Goal: Information Seeking & Learning: Check status

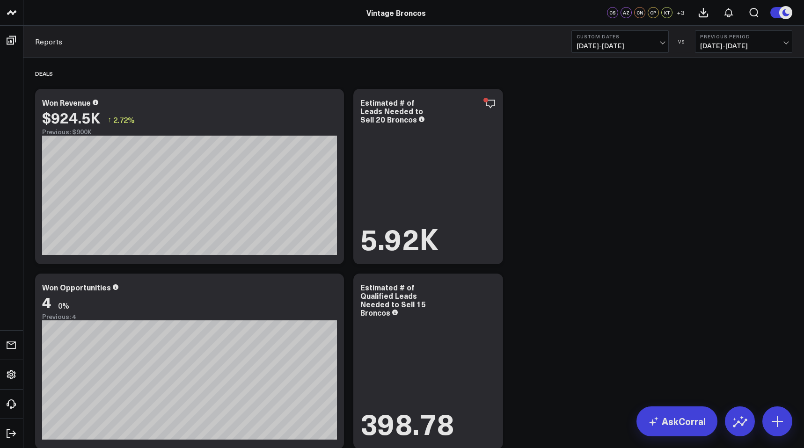
click at [634, 34] on b "Custom Dates" at bounding box center [620, 37] width 87 height 6
click at [605, 247] on link "MTD" at bounding box center [620, 244] width 96 height 18
click at [715, 45] on span "[DATE] - [DATE]" at bounding box center [743, 45] width 87 height 7
click at [715, 82] on link "MoM" at bounding box center [744, 80] width 96 height 18
click at [727, 46] on span "[DATE] - [DATE]" at bounding box center [743, 45] width 87 height 7
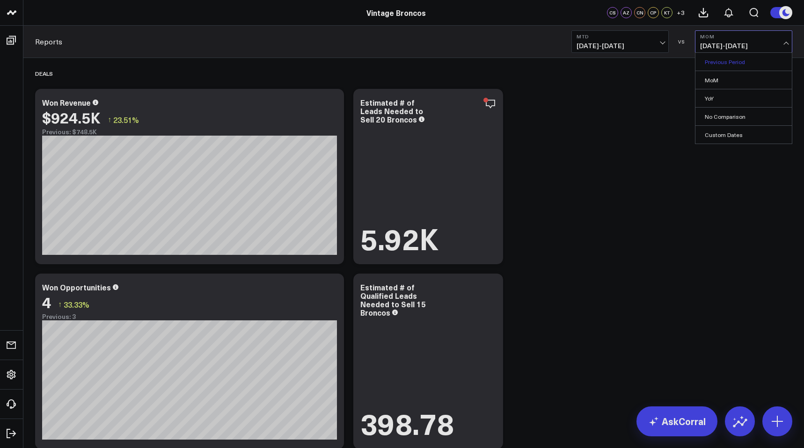
click at [724, 62] on link "Previous Period" at bounding box center [744, 62] width 96 height 18
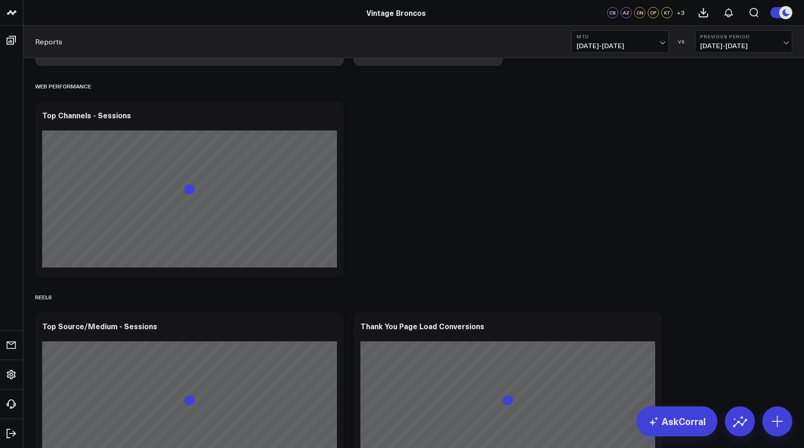
scroll to position [395, 0]
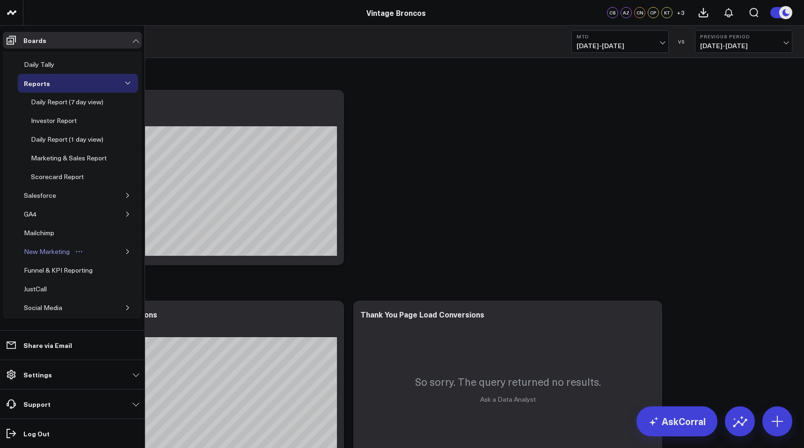
click at [48, 257] on div "New Marketing" at bounding box center [47, 251] width 51 height 11
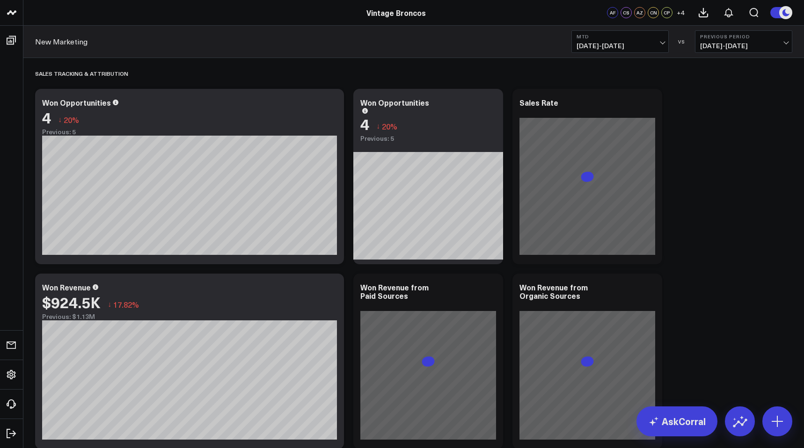
click at [616, 47] on span "[DATE] - [DATE]" at bounding box center [620, 45] width 87 height 7
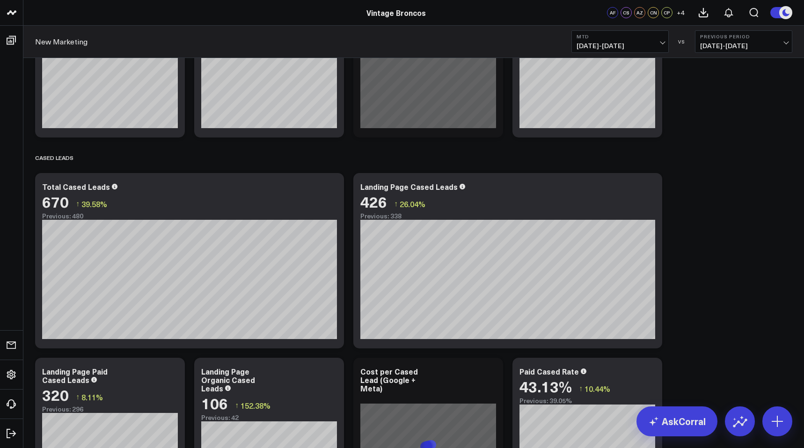
scroll to position [1115, 0]
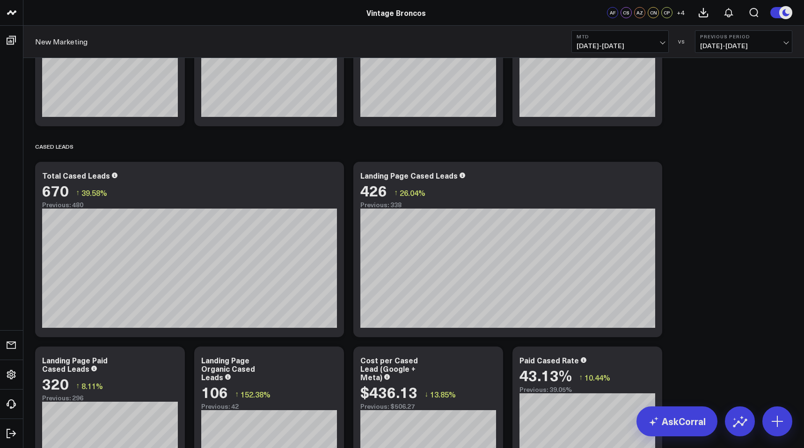
click at [756, 40] on button "Previous Period [DATE] - [DATE]" at bounding box center [743, 41] width 97 height 22
click at [733, 79] on link "MoM" at bounding box center [744, 80] width 96 height 18
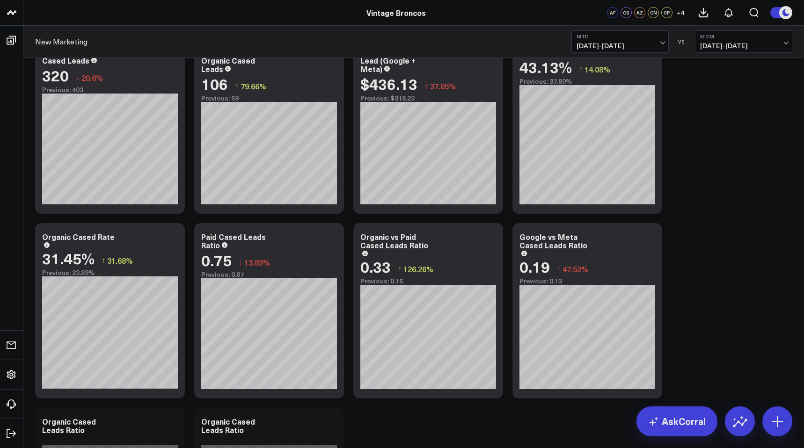
scroll to position [1466, 0]
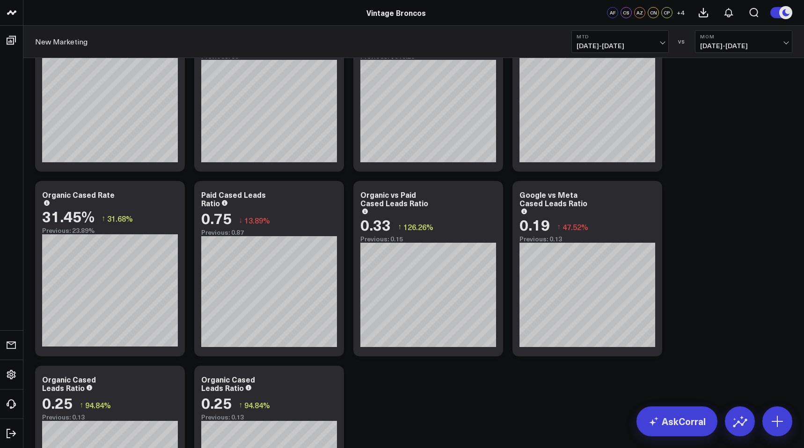
click at [718, 47] on span "[DATE] - [DATE]" at bounding box center [743, 45] width 87 height 7
click at [731, 59] on link "Previous Period" at bounding box center [744, 62] width 96 height 18
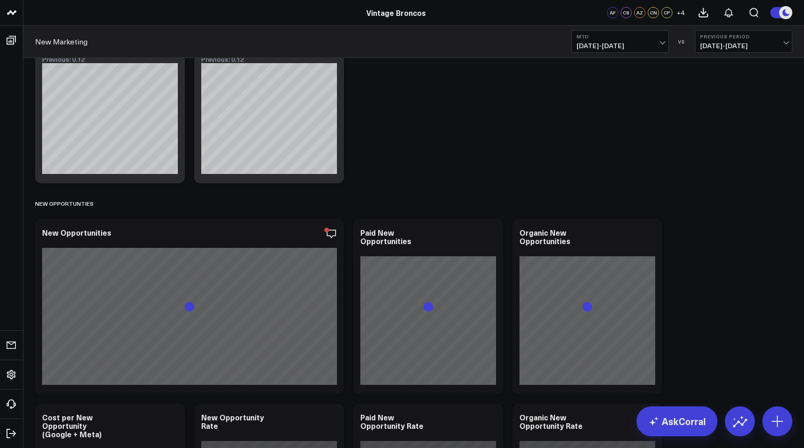
scroll to position [1914, 0]
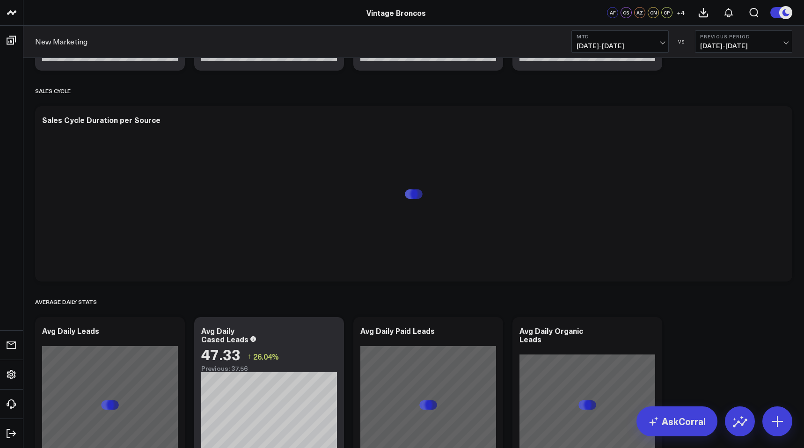
scroll to position [2332, 0]
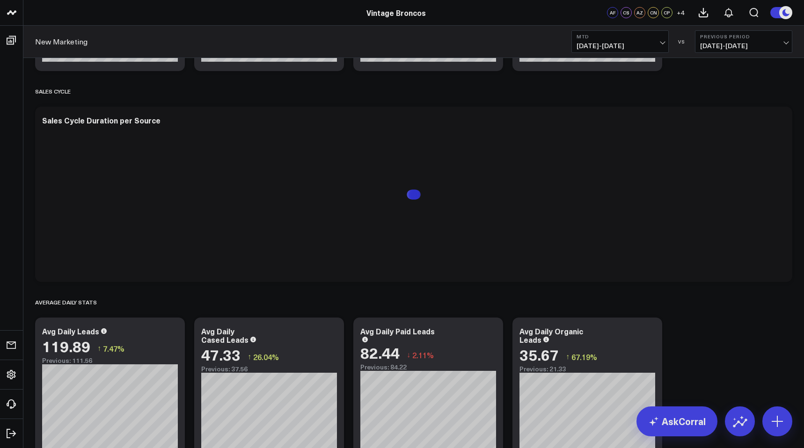
click at [507, 347] on div "SALES TRACKING & ATTRIBUTION Modify via AI Copy link to widget Ask support Remo…" at bounding box center [413, 261] width 767 height 5070
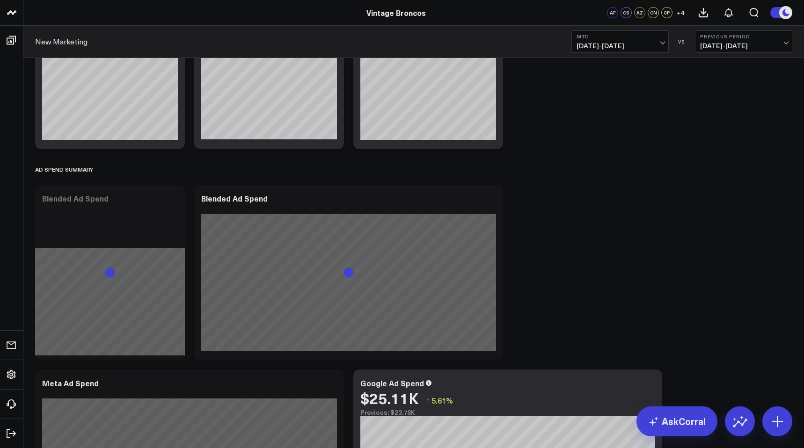
scroll to position [2863, 0]
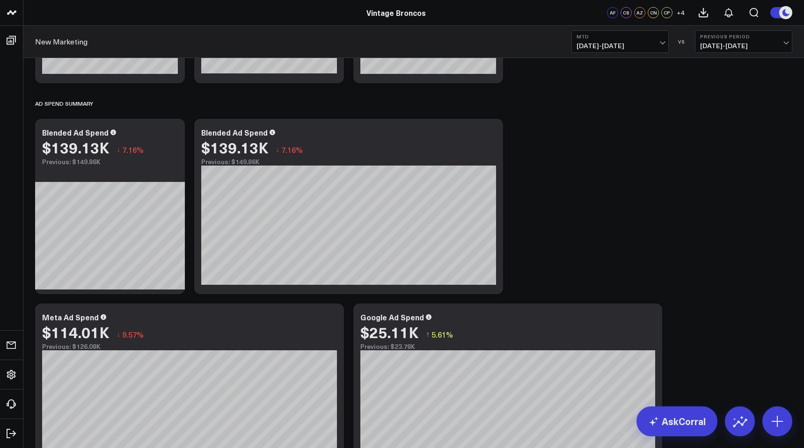
scroll to position [2929, 0]
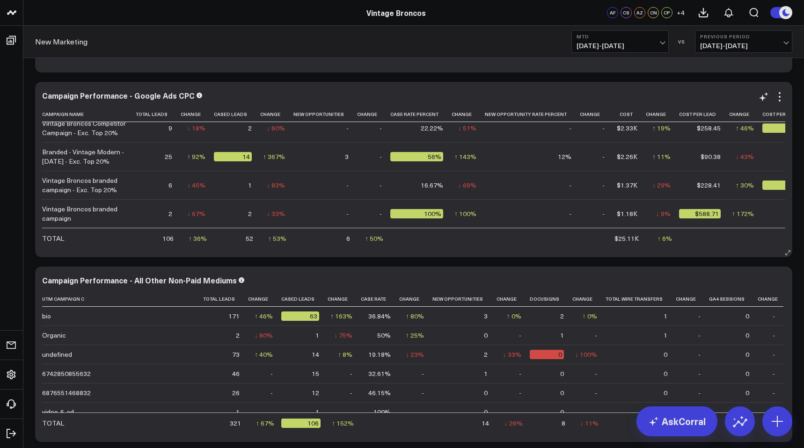
scroll to position [3916, 0]
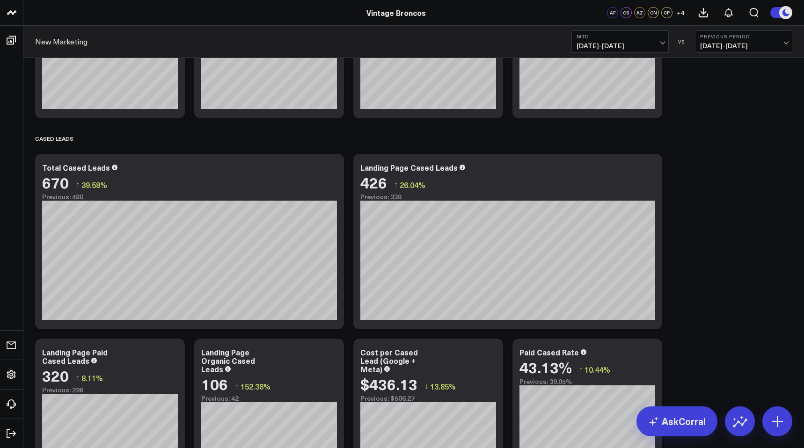
scroll to position [1203, 0]
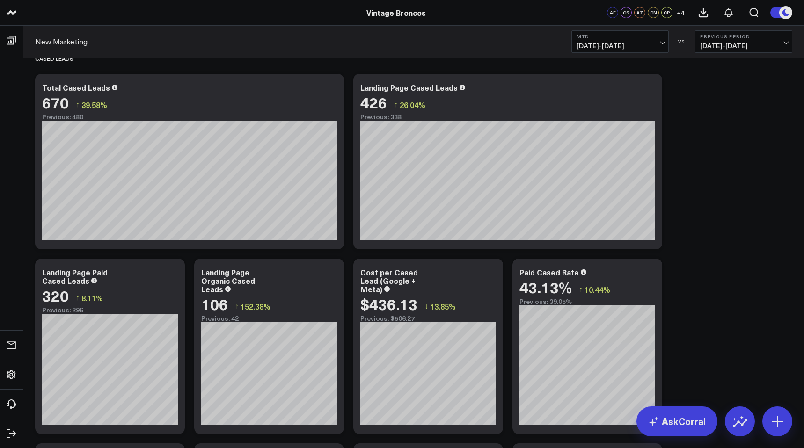
click at [635, 42] on span "[DATE] - [DATE]" at bounding box center [620, 45] width 87 height 7
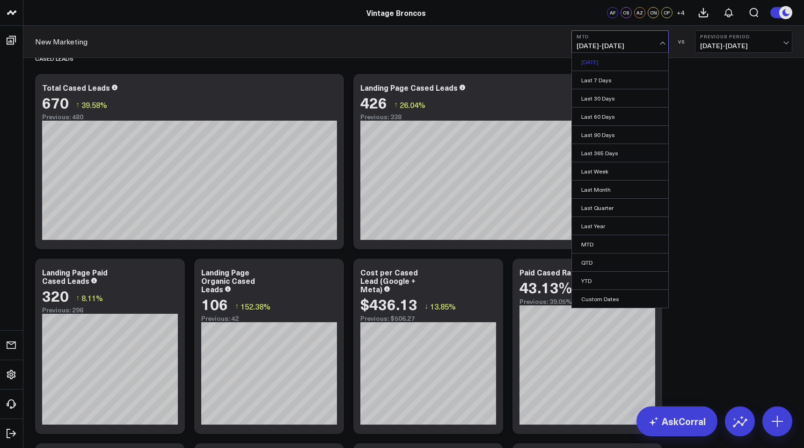
click at [616, 62] on link "[DATE]" at bounding box center [620, 62] width 96 height 18
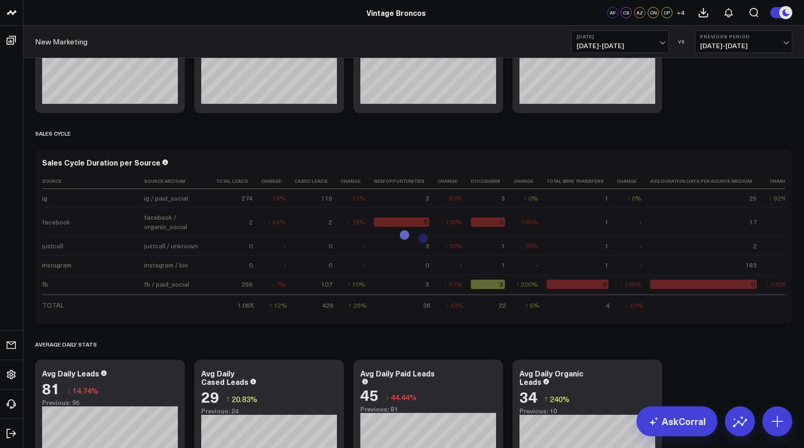
scroll to position [2291, 0]
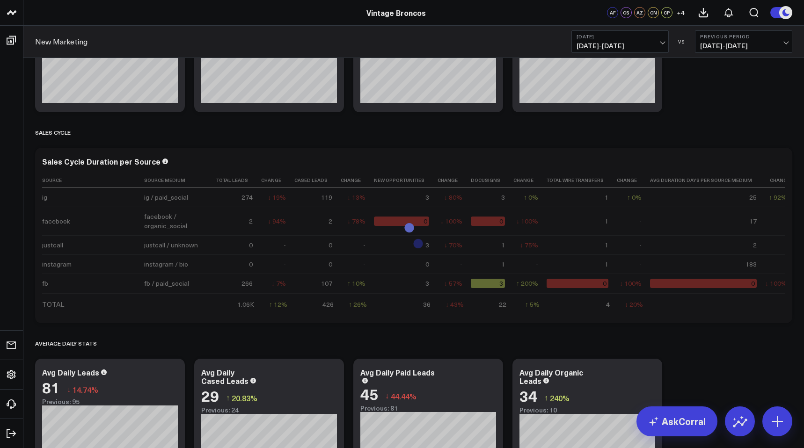
click at [709, 101] on div "SALES TRACKING & ATTRIBUTION Modify via AI Copy link to widget Ask support Remo…" at bounding box center [413, 302] width 767 height 5070
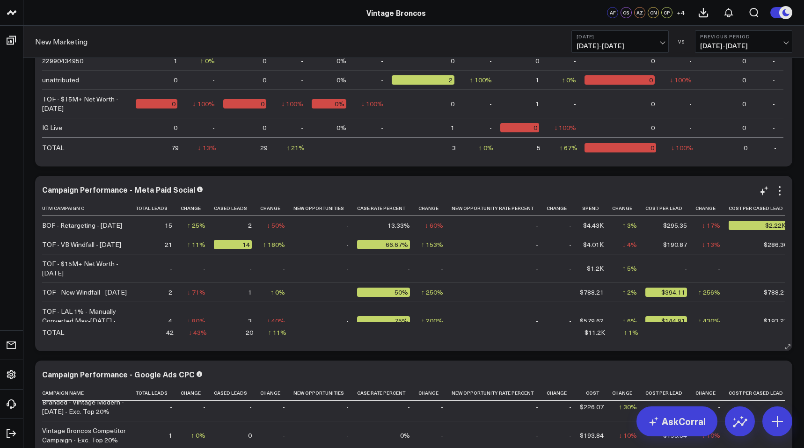
scroll to position [0, 0]
